Goal: Ask a question

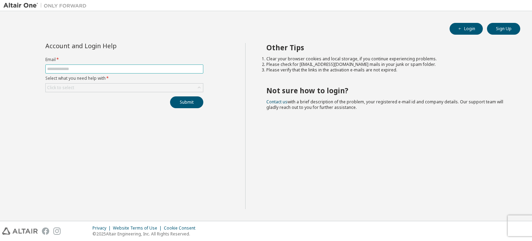
click at [86, 69] on input "text" at bounding box center [124, 69] width 155 height 6
type input "*"
click at [100, 67] on input "text" at bounding box center [124, 69] width 155 height 6
type input "**********"
click at [100, 92] on div "**********" at bounding box center [124, 75] width 166 height 65
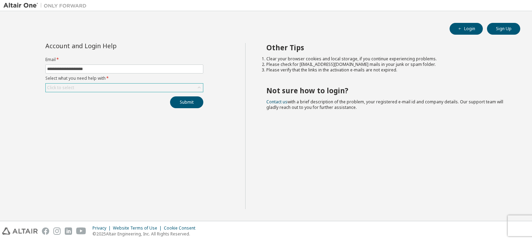
click at [100, 88] on div "Click to select" at bounding box center [124, 87] width 157 height 8
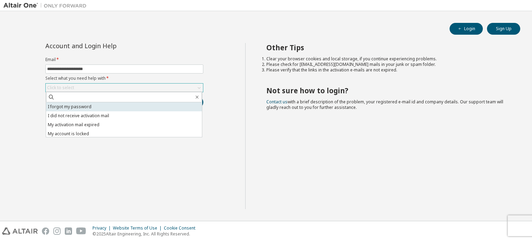
click at [91, 102] on li "I forgot my password" at bounding box center [124, 106] width 156 height 9
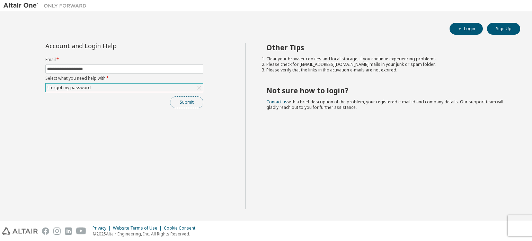
click at [190, 104] on button "Submit" at bounding box center [186, 102] width 33 height 12
click at [517, 225] on icon "button" at bounding box center [518, 226] width 4 height 4
click at [199, 90] on icon at bounding box center [199, 87] width 7 height 7
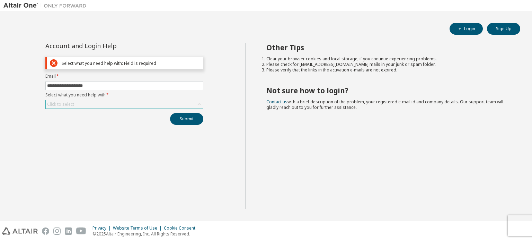
click at [138, 106] on div "Click to select" at bounding box center [124, 104] width 157 height 8
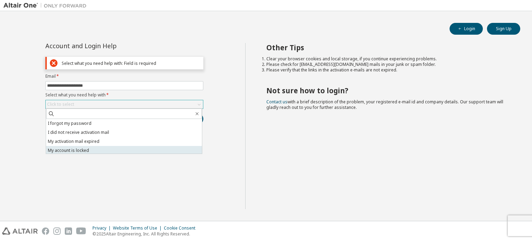
click at [133, 149] on li "My account is locked" at bounding box center [124, 150] width 156 height 9
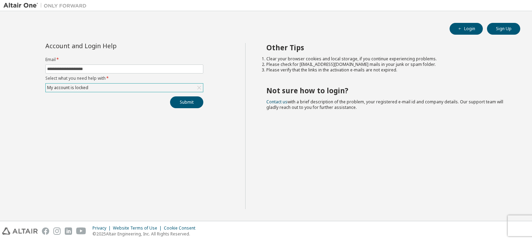
click at [130, 88] on div "My account is locked" at bounding box center [124, 87] width 157 height 8
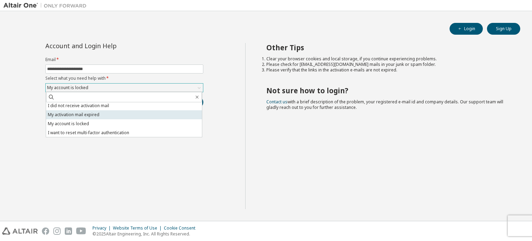
scroll to position [19, 0]
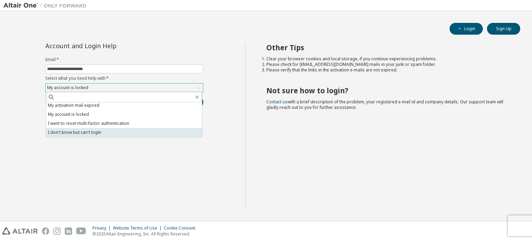
click at [120, 131] on li "I don't know but can't login" at bounding box center [124, 132] width 156 height 9
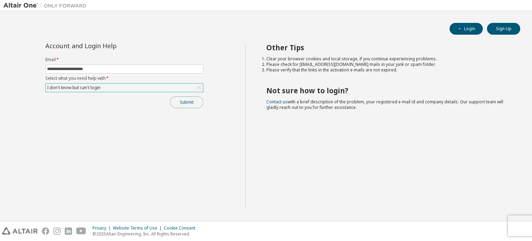
click at [179, 98] on button "Submit" at bounding box center [186, 102] width 33 height 12
click at [274, 101] on link "Contact us" at bounding box center [276, 102] width 21 height 6
click at [13, 68] on div "**********" at bounding box center [124, 126] width 242 height 166
